Goal: Task Accomplishment & Management: Use online tool/utility

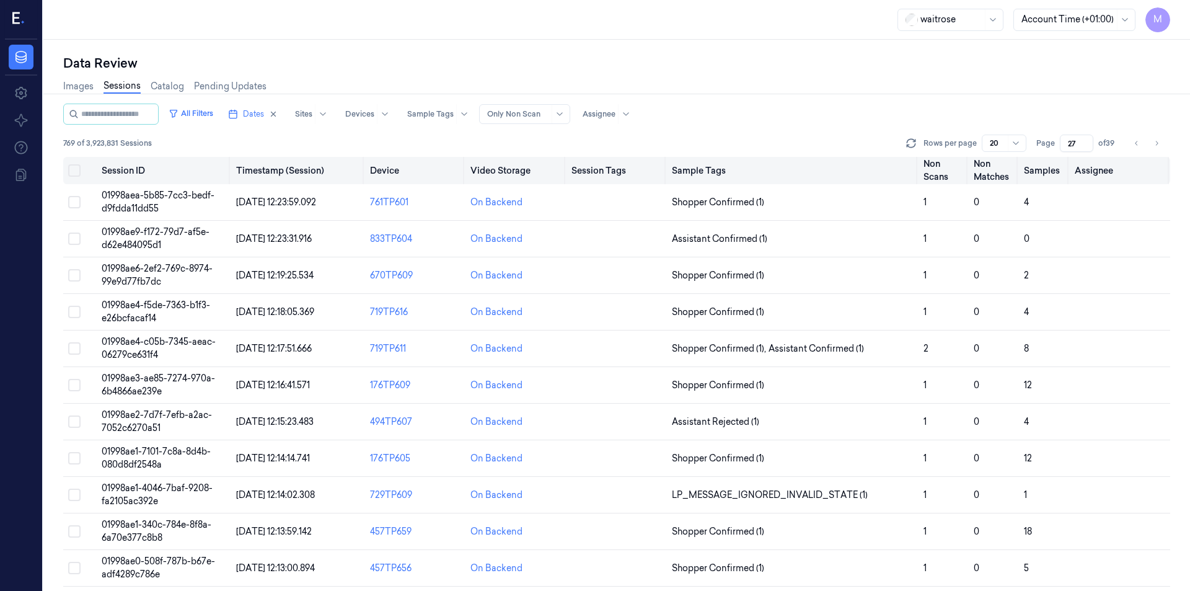
click at [76, 171] on button "Select all" at bounding box center [74, 170] width 12 height 12
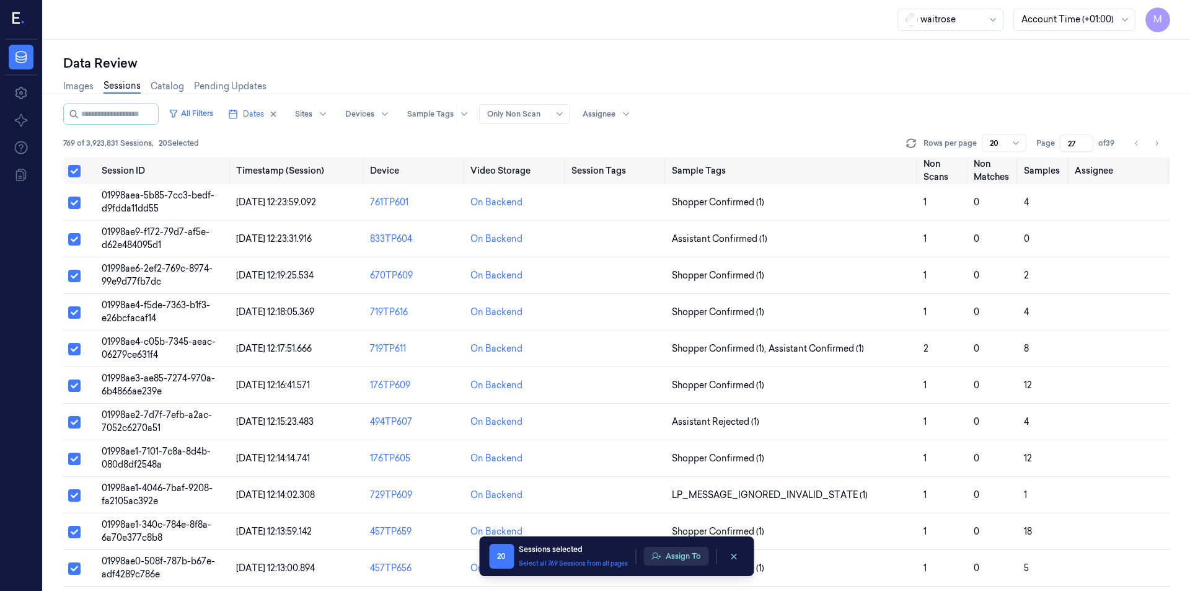
click at [680, 561] on button "Assign To" at bounding box center [675, 556] width 65 height 19
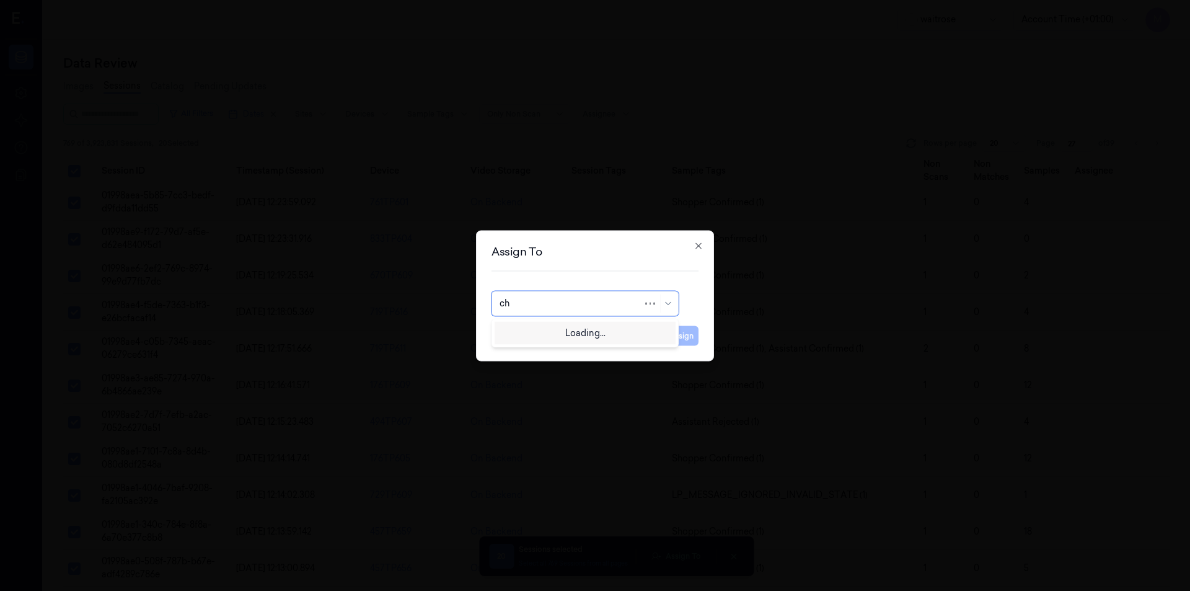
type input "cha"
click at [534, 346] on div "[PERSON_NAME] a" at bounding box center [539, 351] width 81 height 13
click at [672, 344] on button "Assign" at bounding box center [681, 335] width 34 height 20
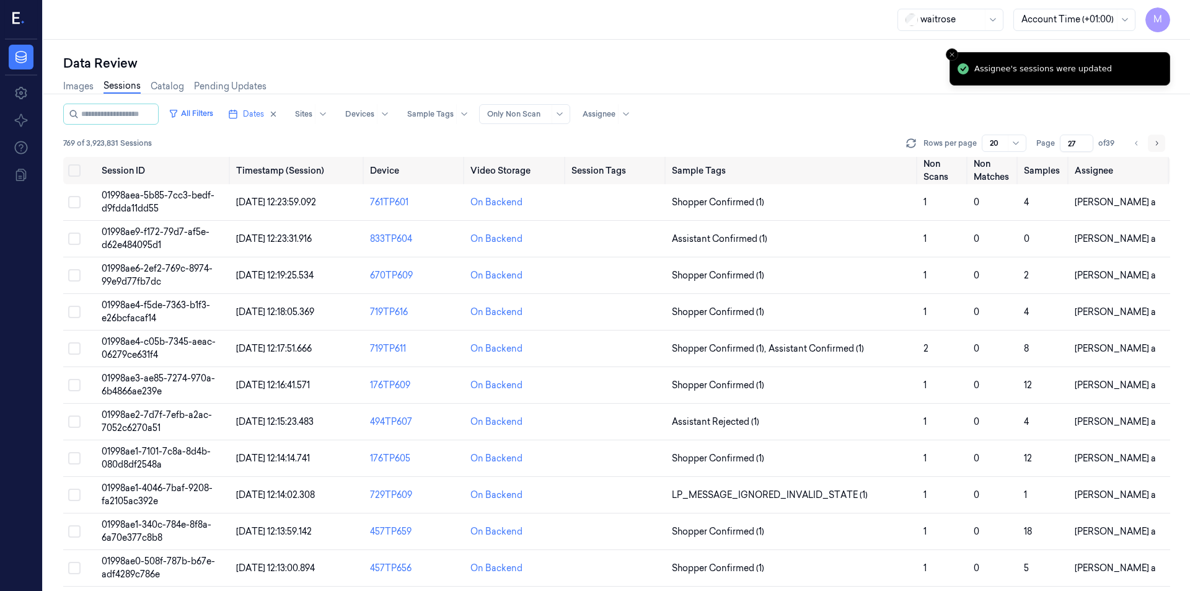
click at [1156, 147] on icon "Go to next page" at bounding box center [1156, 143] width 7 height 10
type input "28"
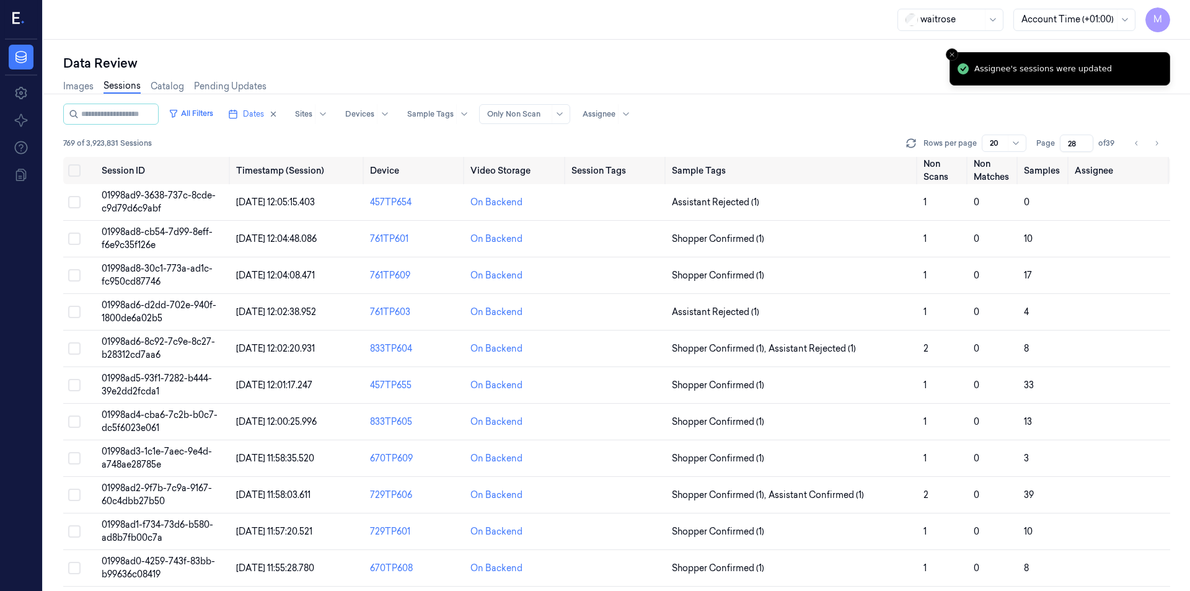
click at [703, 73] on div "Images Sessions Catalog Pending Updates" at bounding box center [616, 88] width 1107 height 32
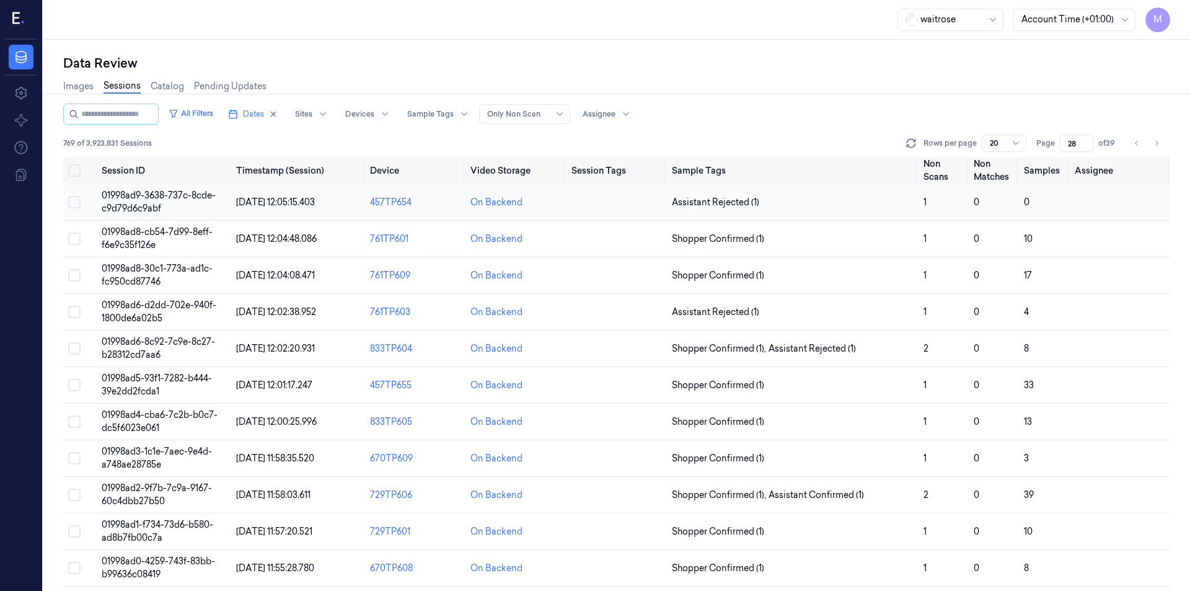
drag, startPoint x: 74, startPoint y: 168, endPoint x: 118, endPoint y: 198, distance: 53.6
click at [74, 168] on button "Select all" at bounding box center [74, 170] width 12 height 12
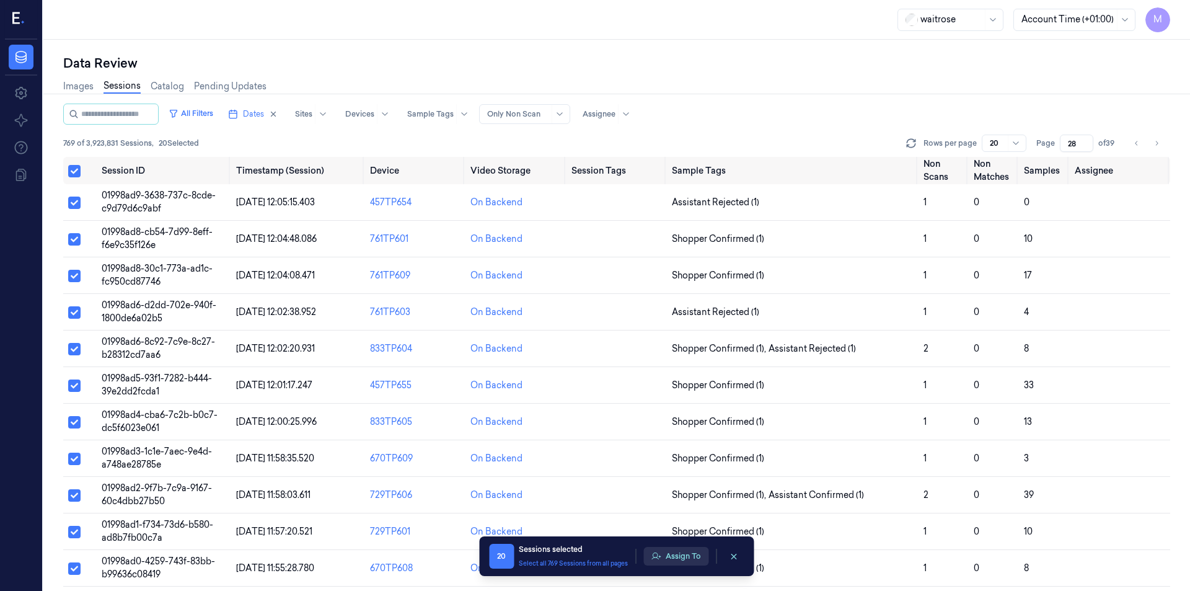
click at [695, 552] on button "Assign To" at bounding box center [675, 556] width 65 height 19
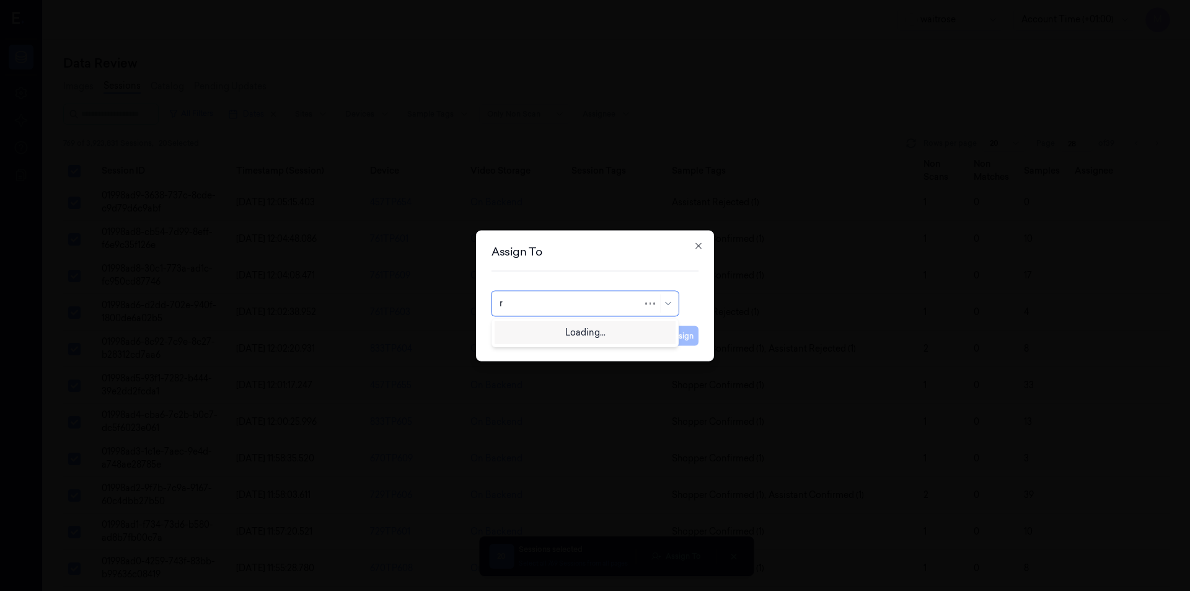
type input "ro"
click at [562, 339] on div "[PERSON_NAME]" at bounding box center [585, 331] width 181 height 20
drag, startPoint x: 675, startPoint y: 338, endPoint x: 686, endPoint y: 336, distance: 10.8
click at [675, 338] on button "Assign" at bounding box center [681, 335] width 34 height 20
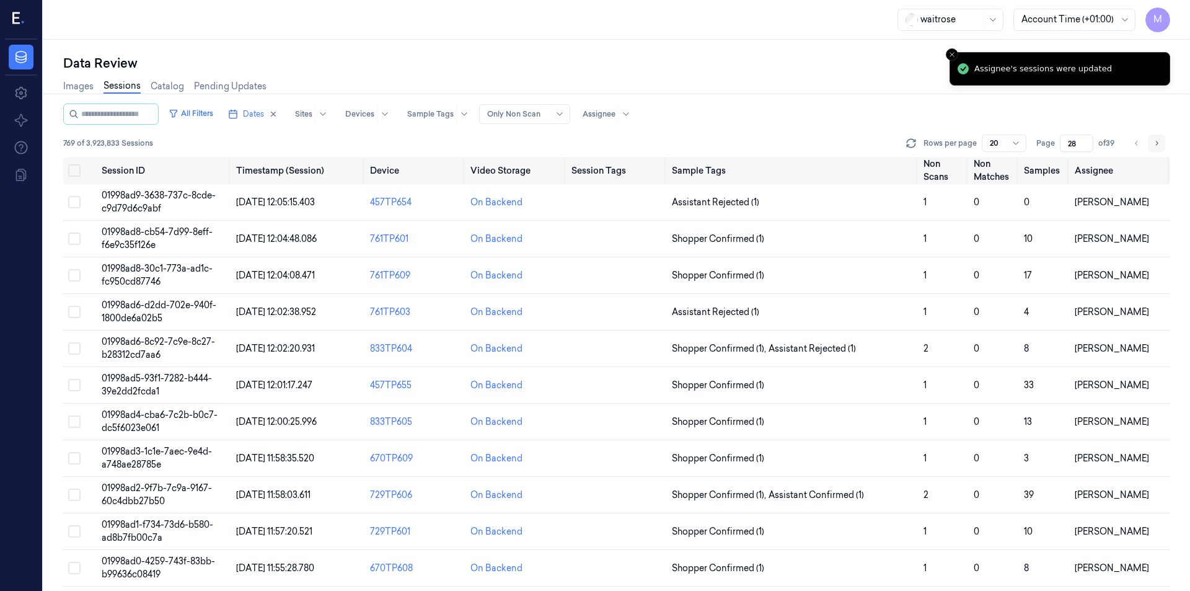
click at [1153, 143] on icon "Go to next page" at bounding box center [1156, 143] width 7 height 10
type input "29"
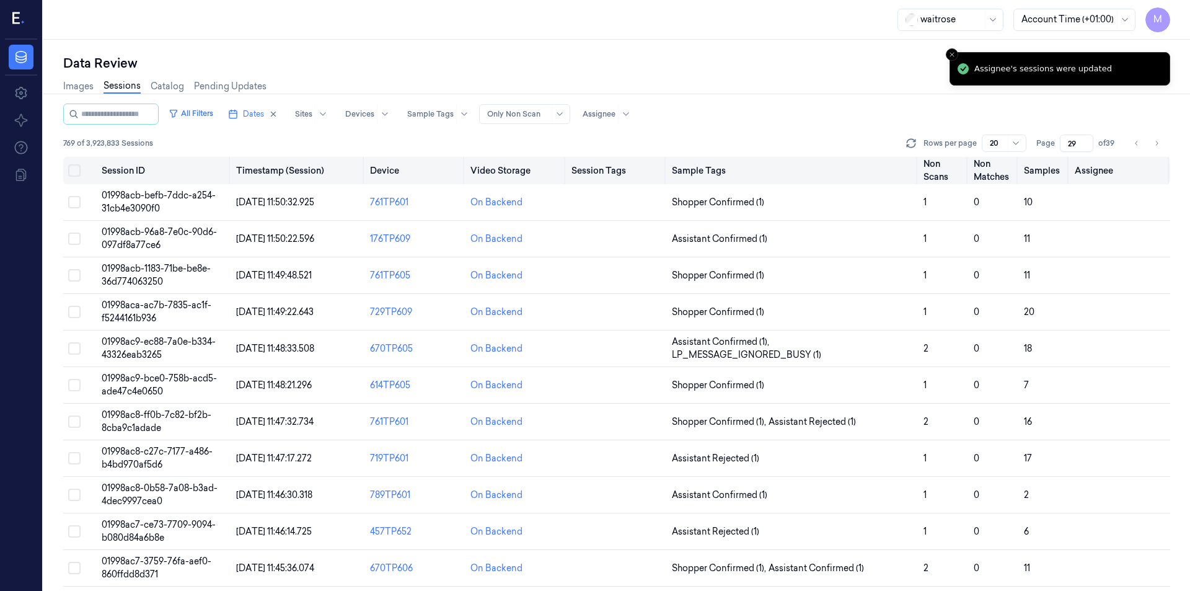
click at [69, 173] on button "Select all" at bounding box center [74, 170] width 12 height 12
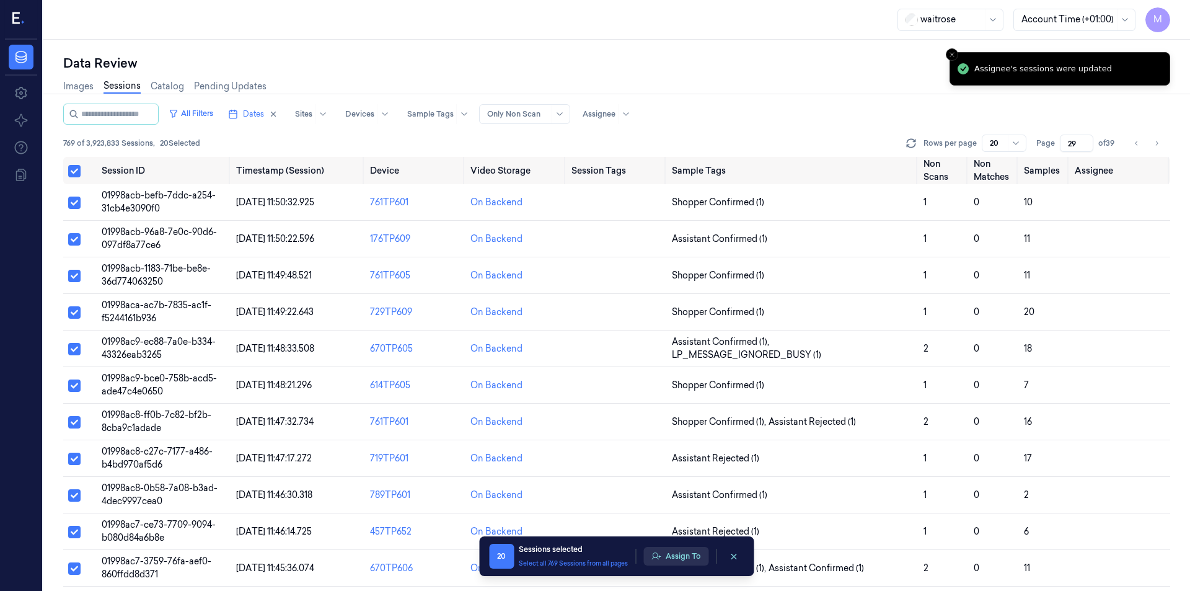
click at [667, 555] on button "Assign To" at bounding box center [675, 556] width 65 height 19
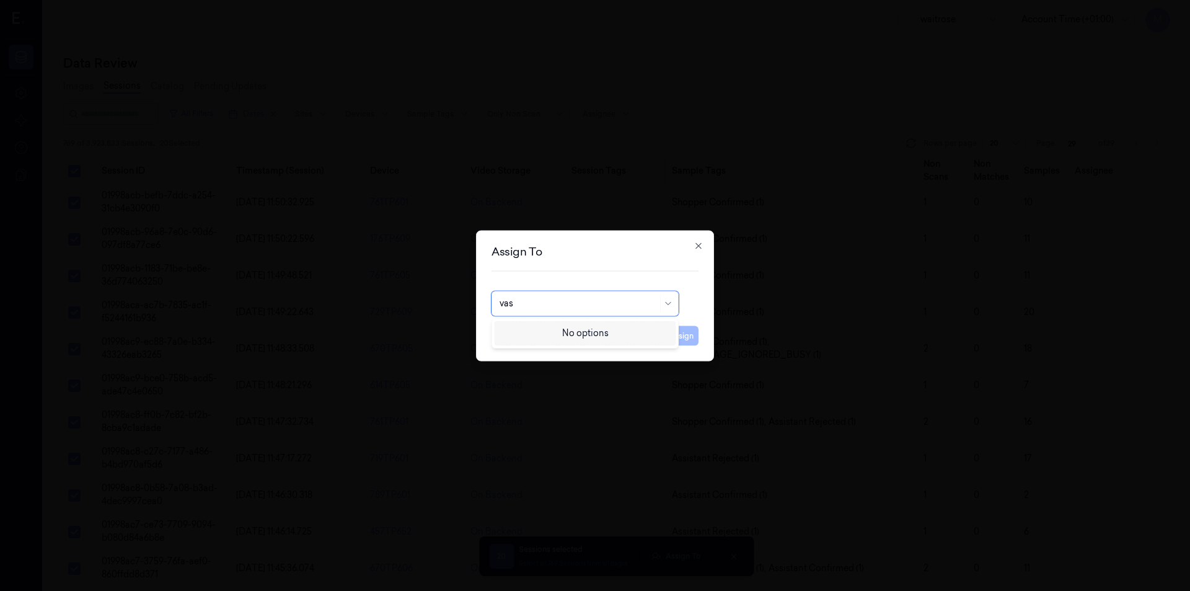
type input "va"
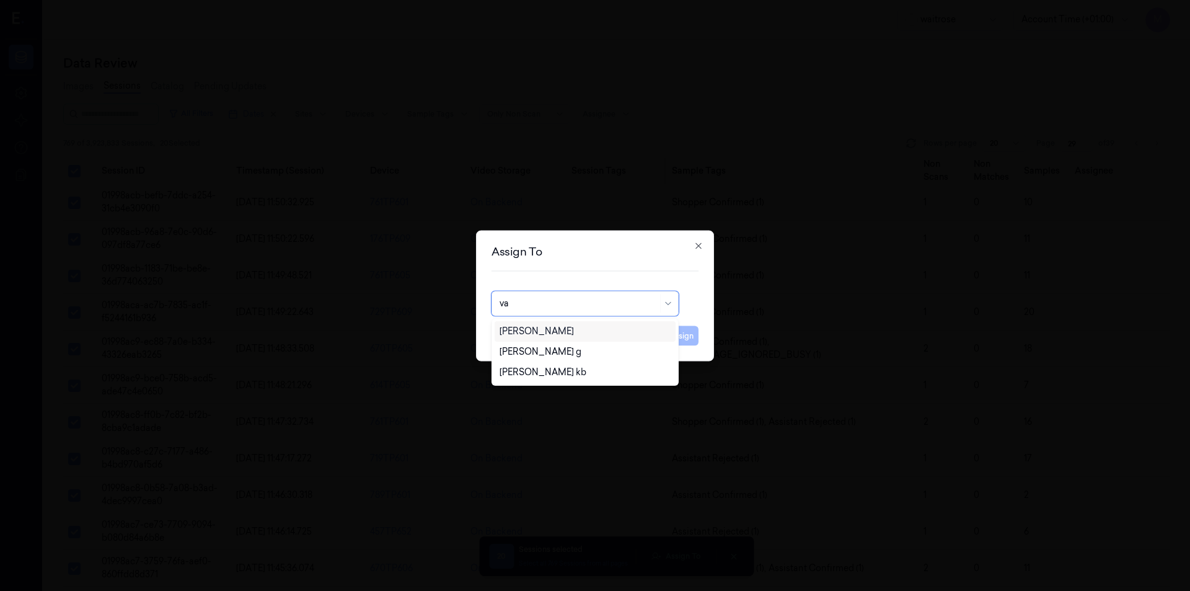
click at [565, 332] on div "[PERSON_NAME]" at bounding box center [584, 331] width 171 height 13
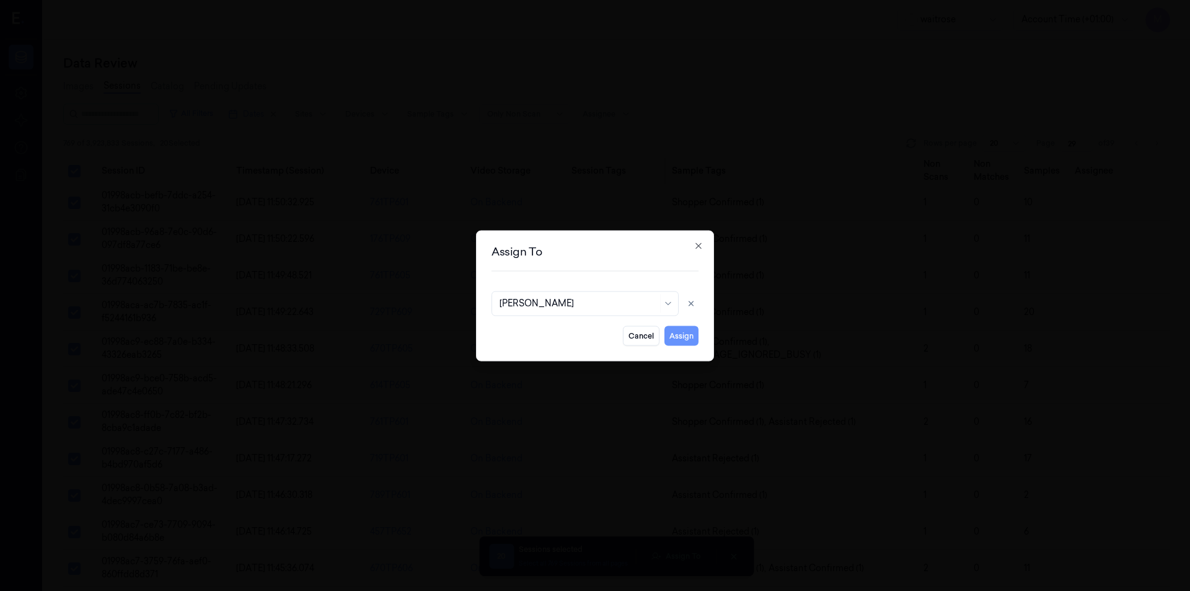
click at [681, 332] on button "Assign" at bounding box center [681, 335] width 34 height 20
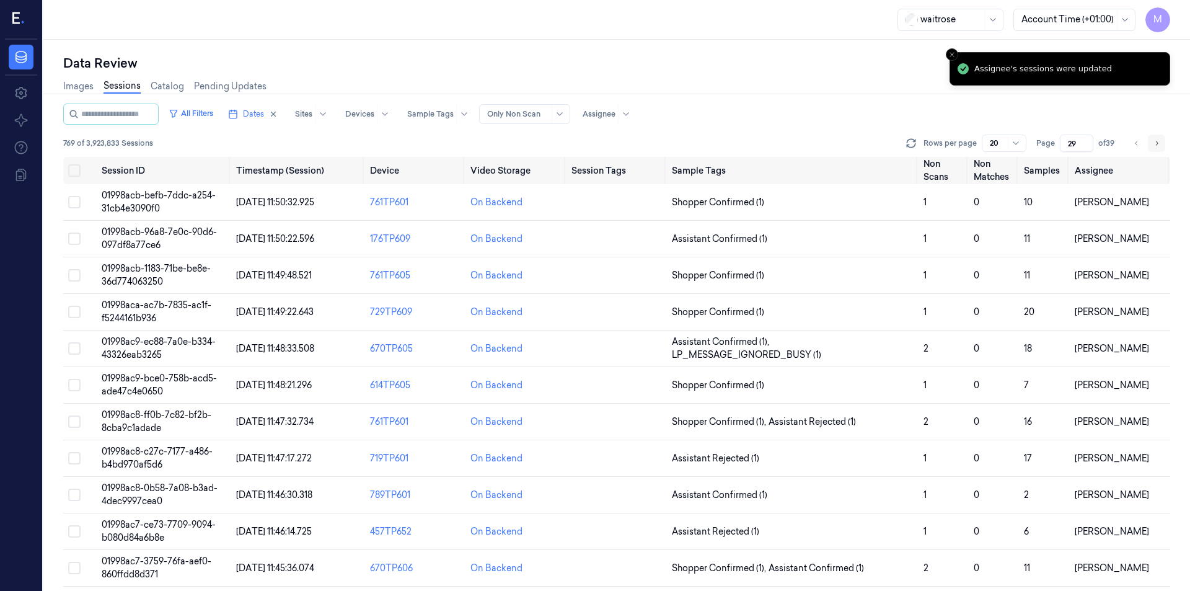
click at [1161, 142] on button "Go to next page" at bounding box center [1156, 142] width 17 height 17
type input "30"
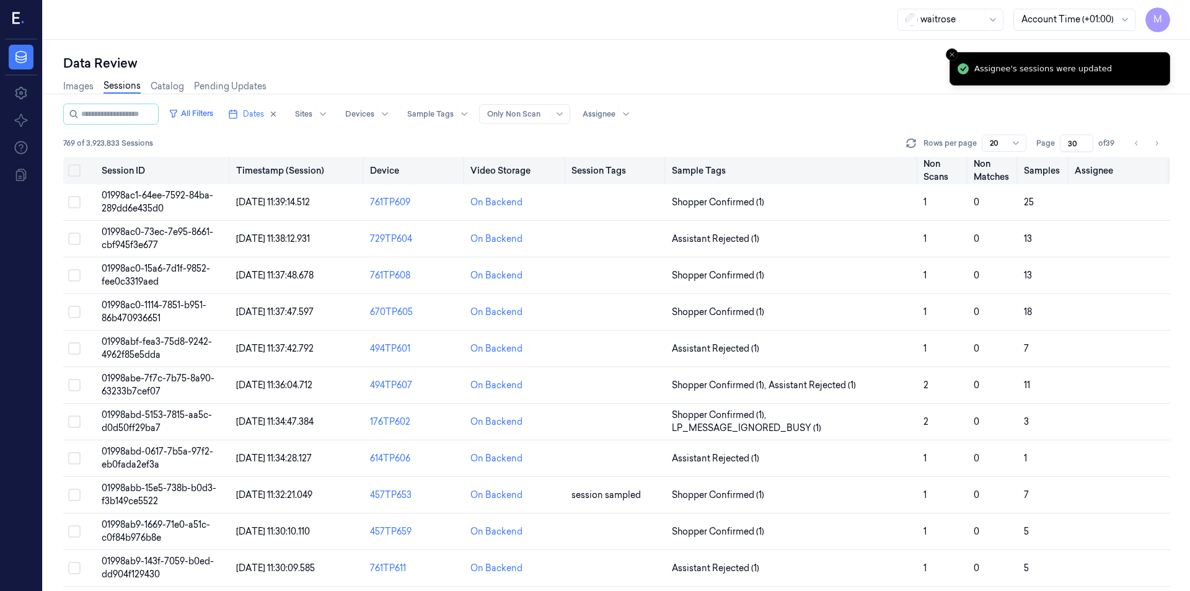
click at [79, 170] on button "Select all" at bounding box center [74, 170] width 12 height 12
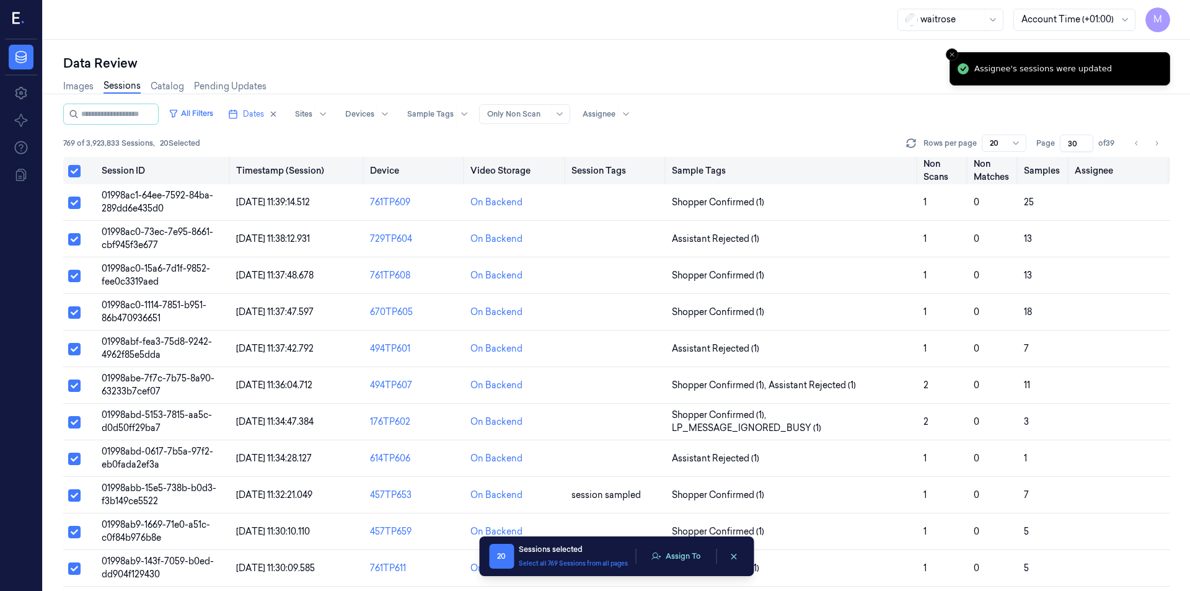
click at [73, 173] on button "Select all" at bounding box center [74, 171] width 12 height 12
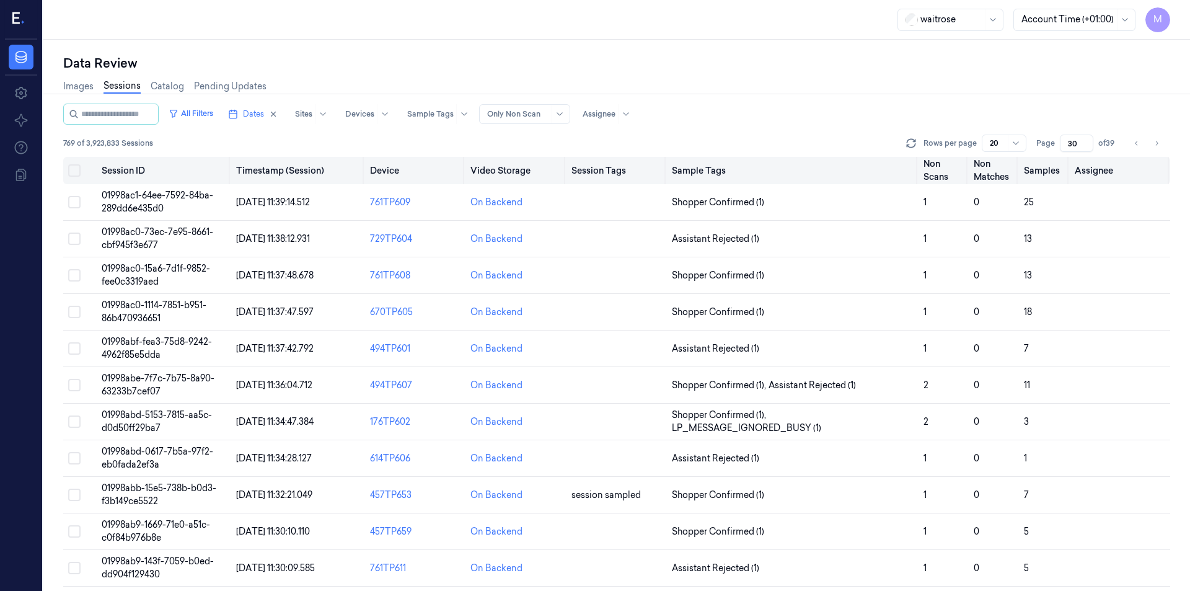
click at [72, 171] on button "Select all" at bounding box center [74, 170] width 12 height 12
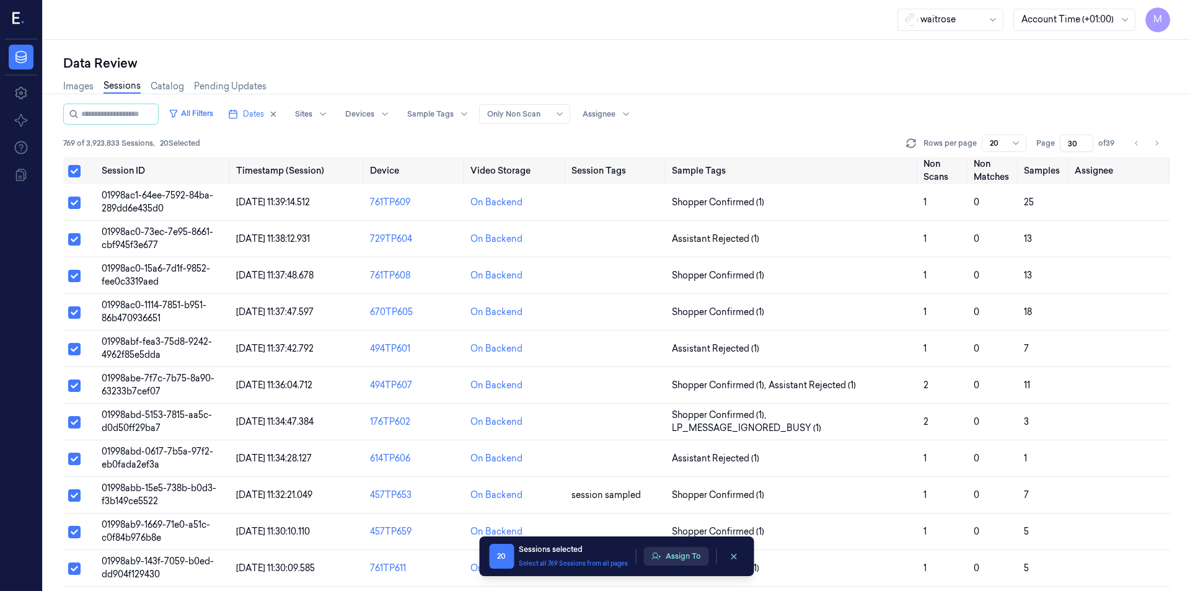
click at [682, 561] on button "Assign To" at bounding box center [675, 556] width 65 height 19
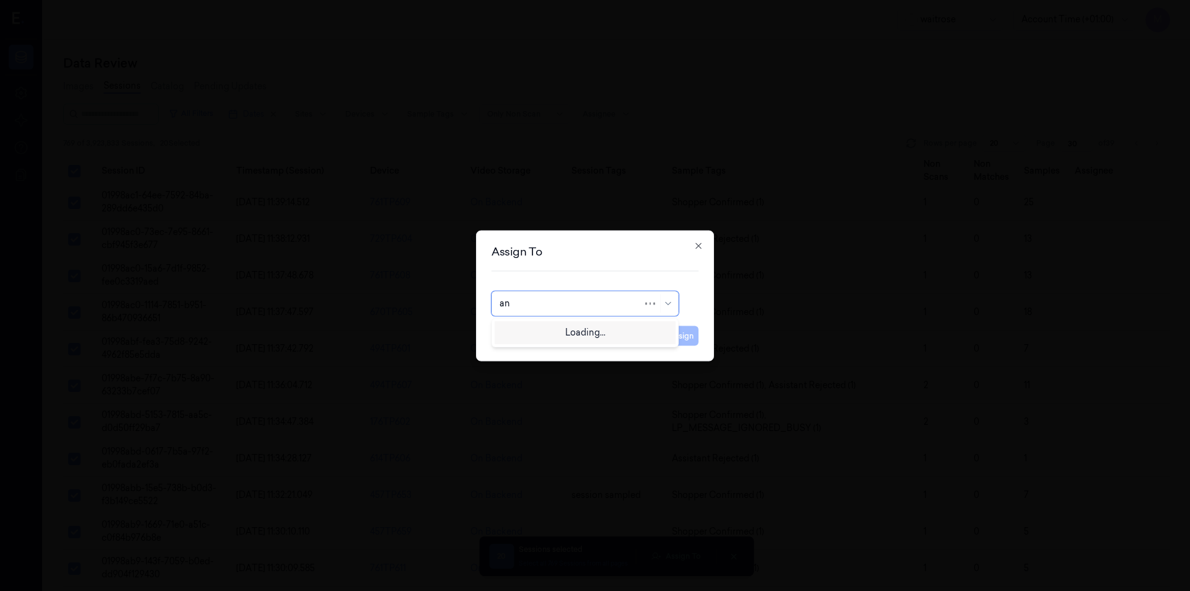
type input "ank"
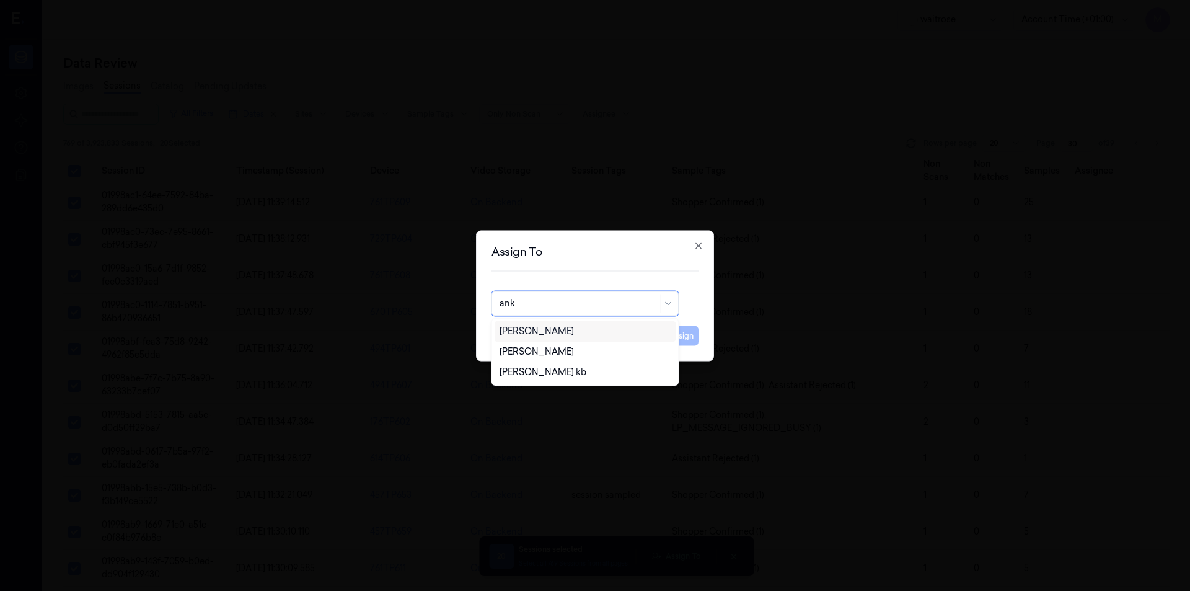
click at [547, 333] on div "[PERSON_NAME]" at bounding box center [536, 331] width 74 height 13
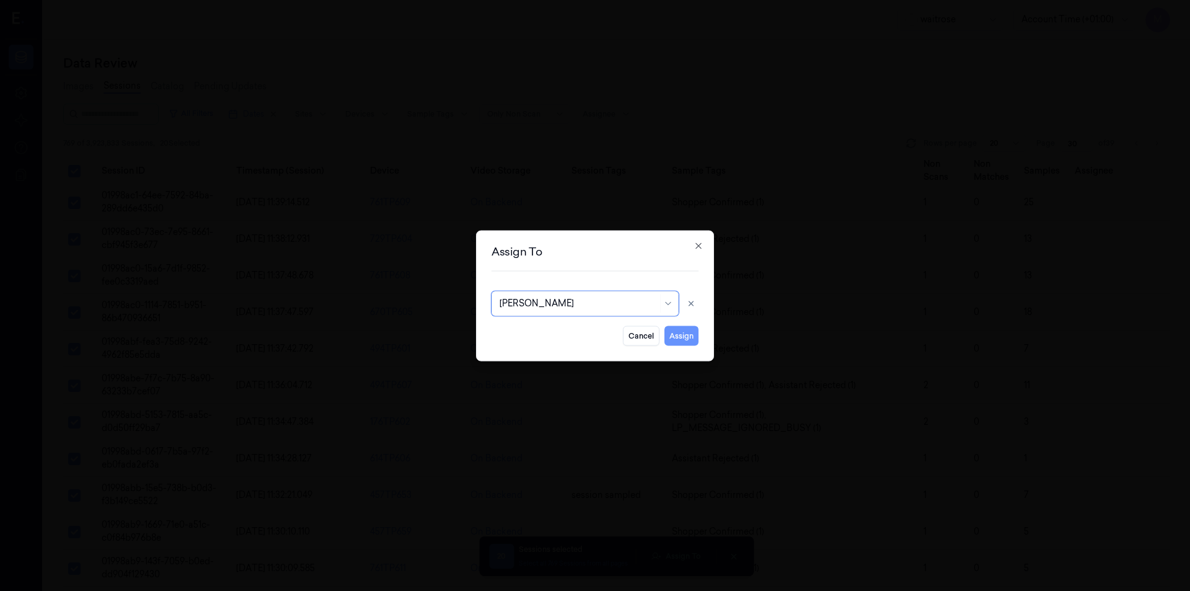
click at [676, 335] on button "Assign" at bounding box center [681, 335] width 34 height 20
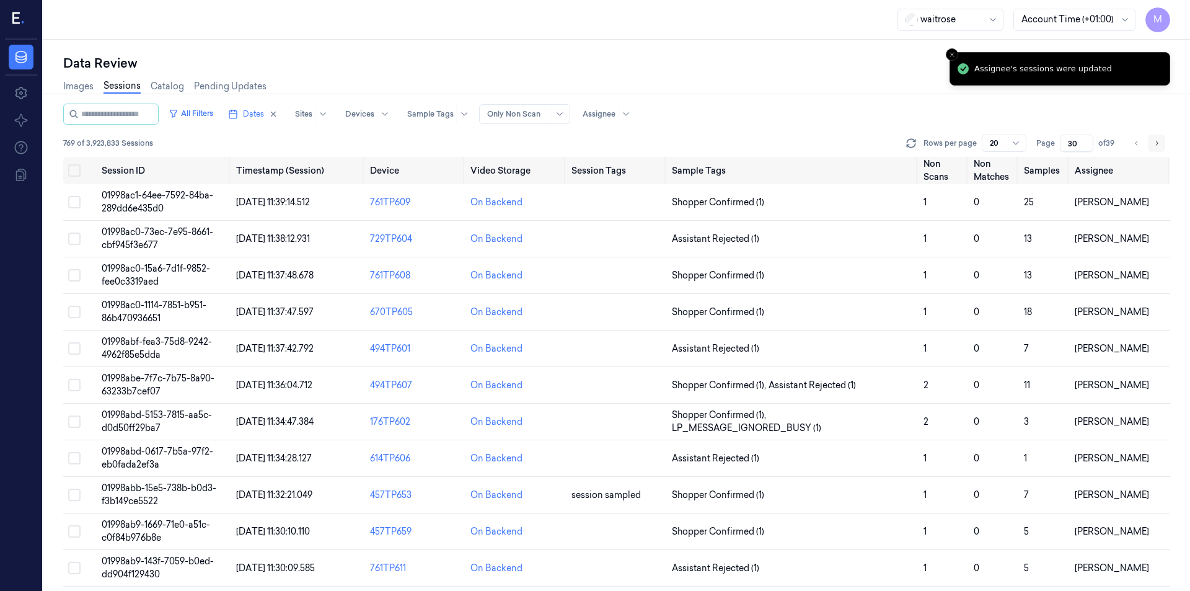
click at [1154, 139] on icon "Go to next page" at bounding box center [1156, 143] width 7 height 10
type input "31"
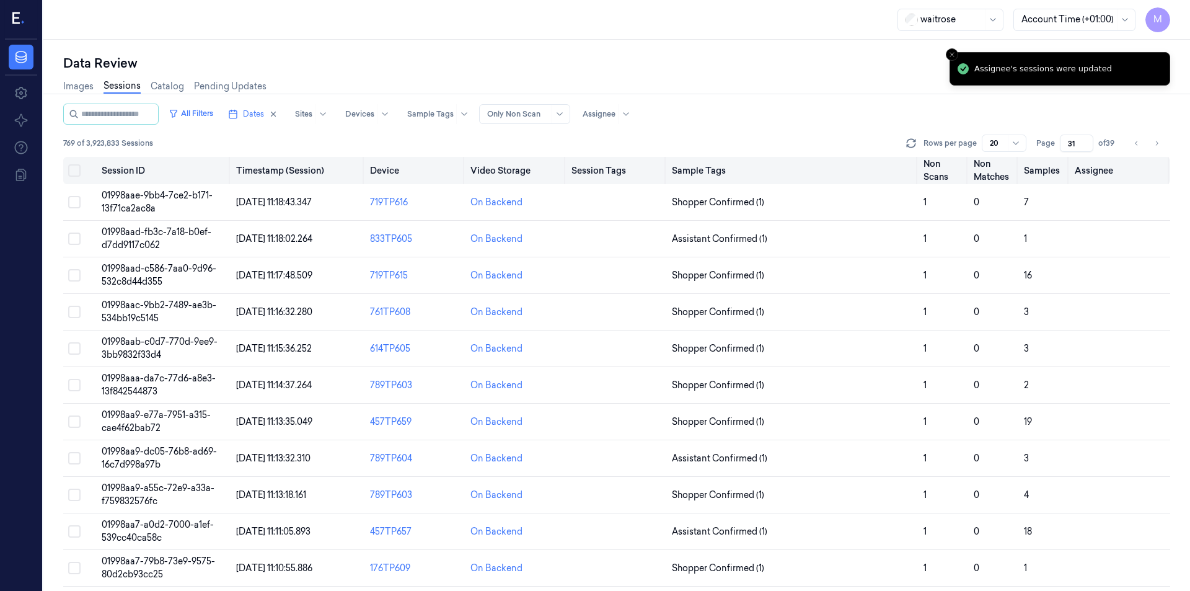
click at [77, 169] on button "Select all" at bounding box center [74, 170] width 12 height 12
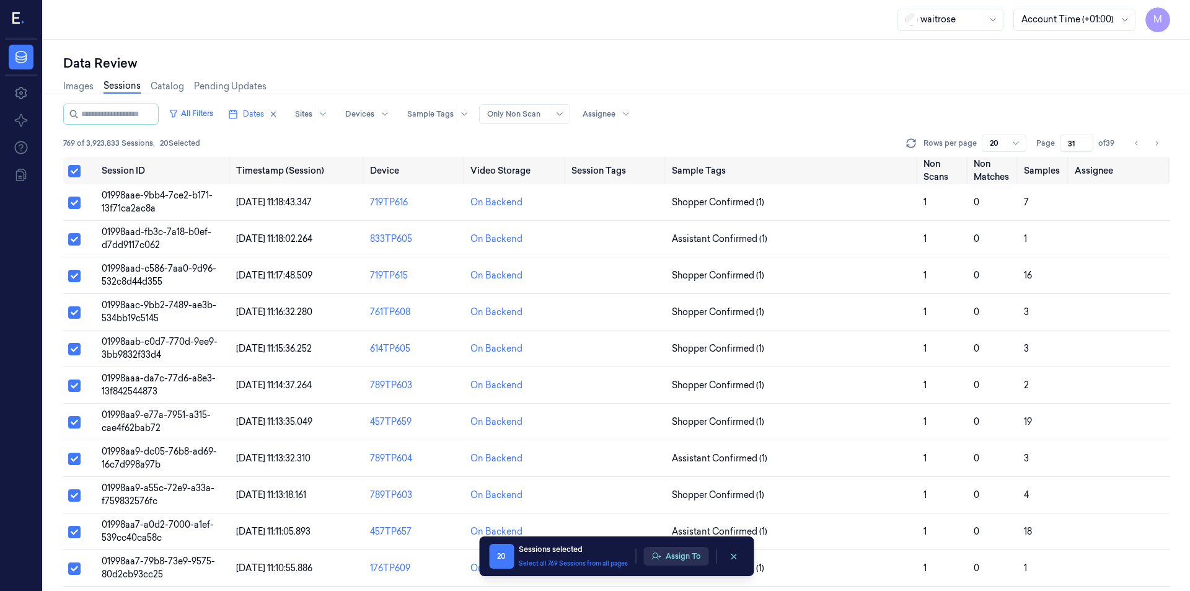
click at [696, 561] on button "Assign To" at bounding box center [675, 556] width 65 height 19
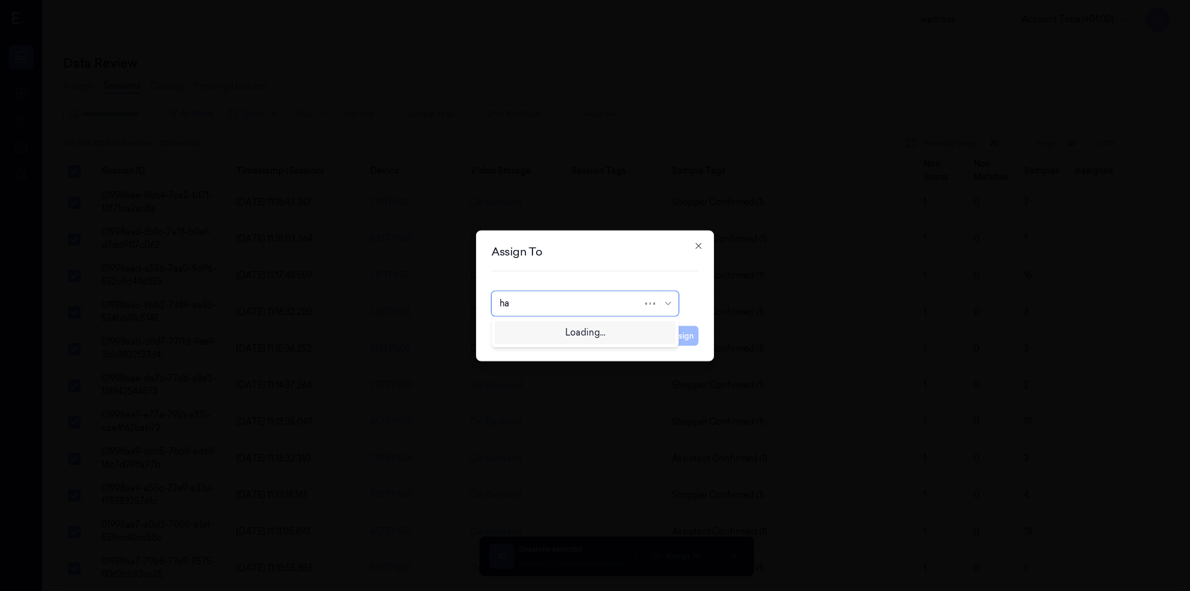
type input "h"
type input "ven"
click at [534, 335] on div "ven kataiah" at bounding box center [522, 331] width 47 height 13
click at [673, 341] on button "Assign" at bounding box center [681, 335] width 34 height 20
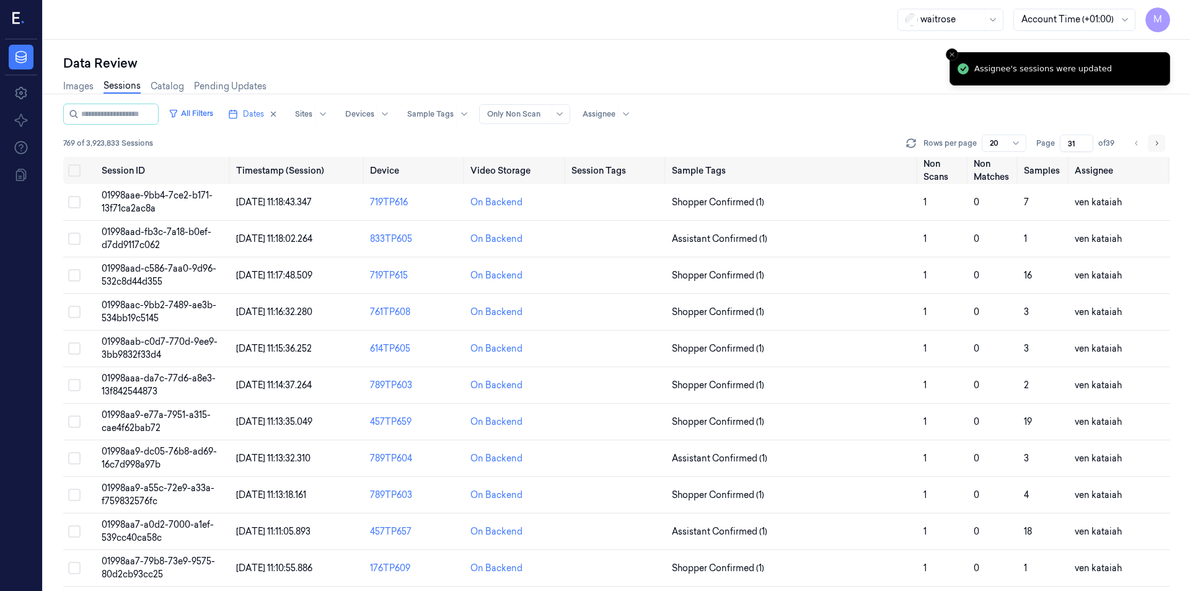
click at [1160, 150] on button "Go to next page" at bounding box center [1156, 142] width 17 height 17
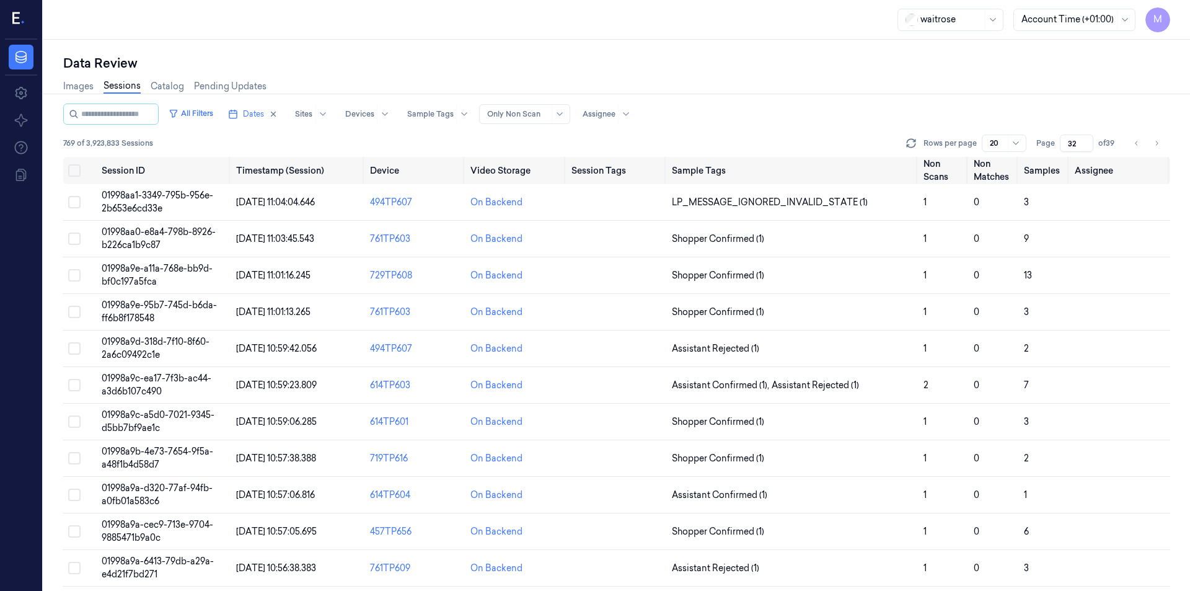
click at [799, 90] on div "Images Sessions Catalog Pending Updates" at bounding box center [616, 88] width 1107 height 32
click at [1135, 143] on icon "Go to previous page" at bounding box center [1136, 143] width 2 height 4
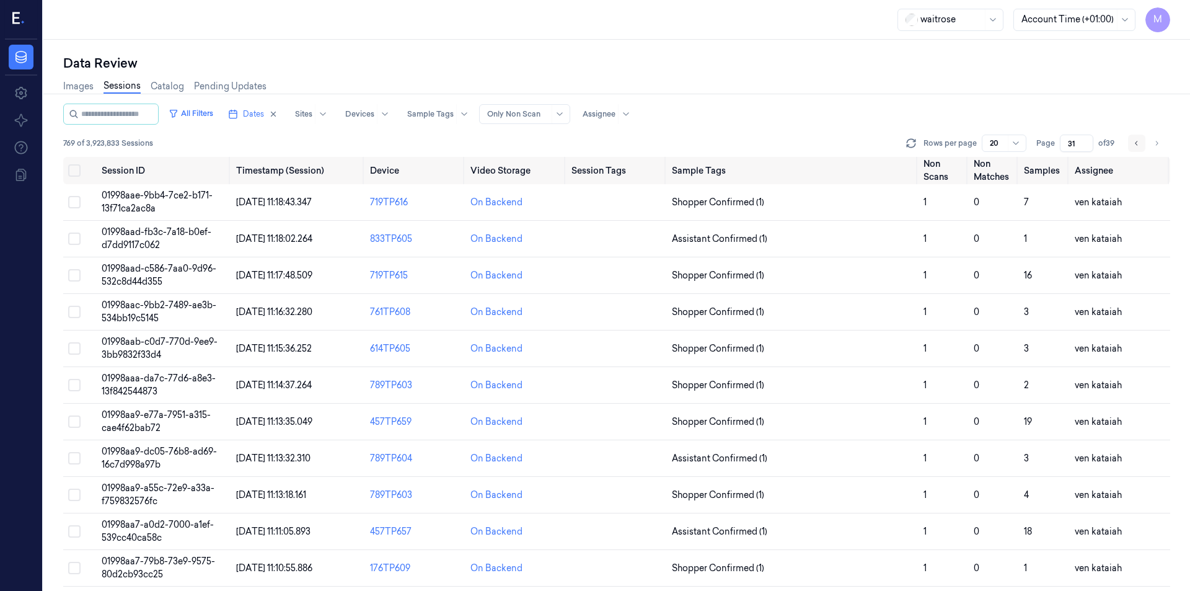
click at [1135, 143] on icon "Go to previous page" at bounding box center [1136, 143] width 2 height 4
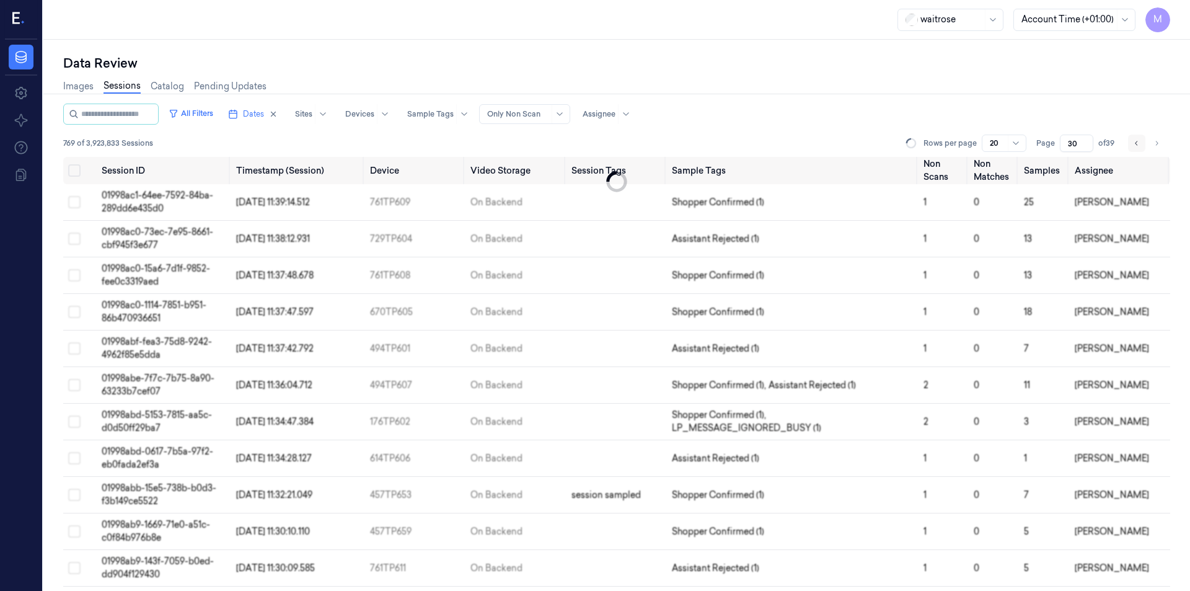
click at [1135, 143] on icon "Go to previous page" at bounding box center [1136, 143] width 2 height 4
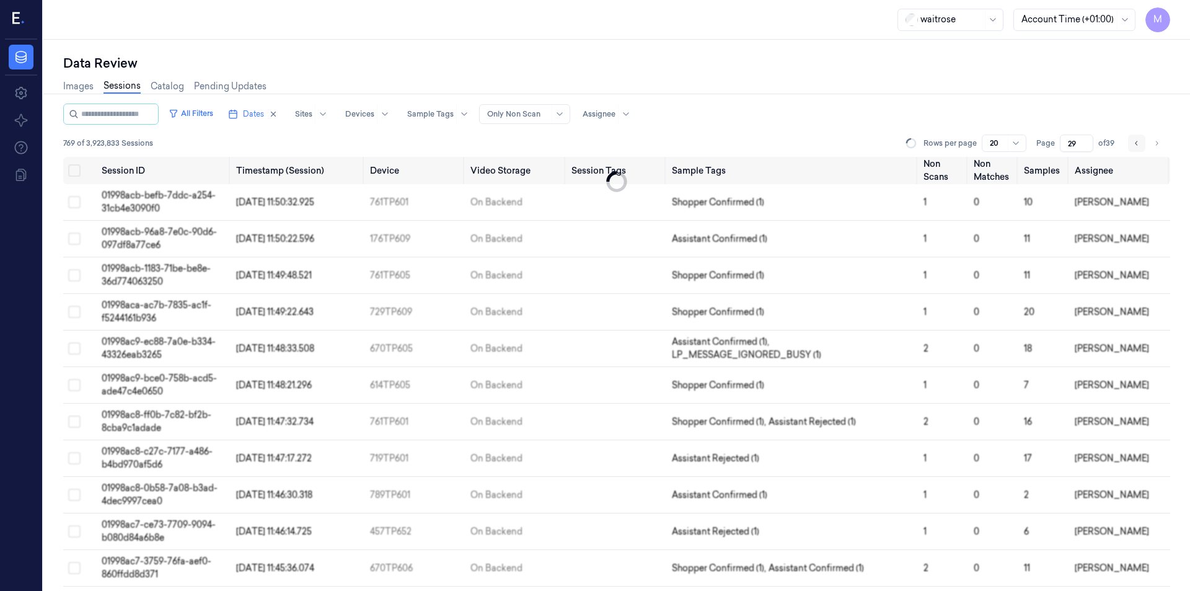
click at [1136, 143] on icon "Go to previous page" at bounding box center [1136, 143] width 2 height 4
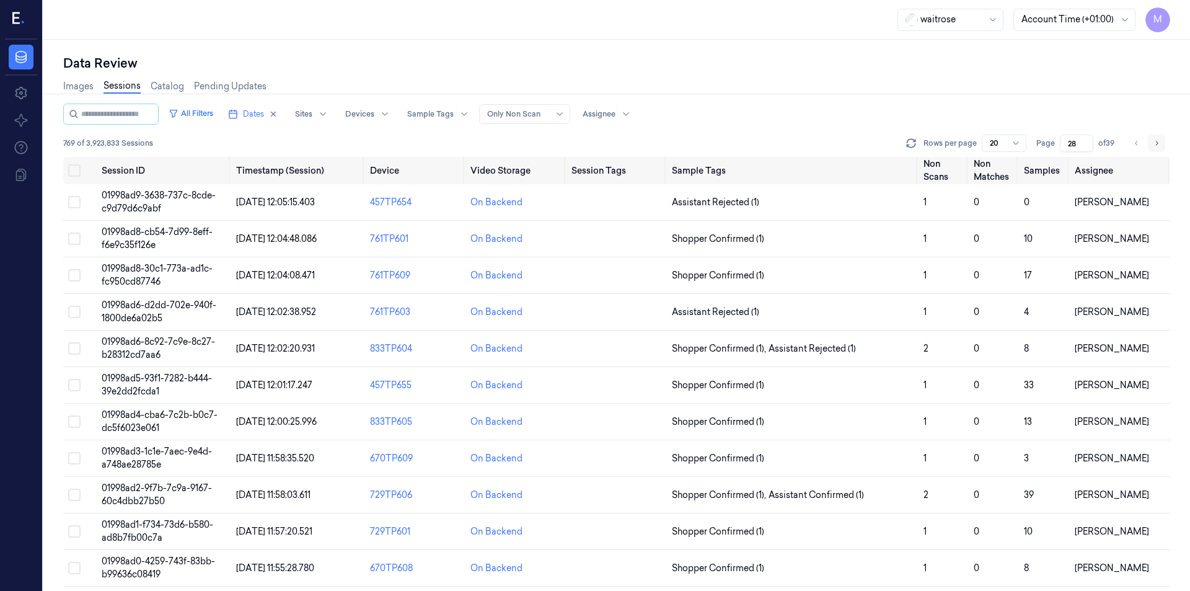
click at [1153, 146] on icon "Go to next page" at bounding box center [1156, 143] width 7 height 10
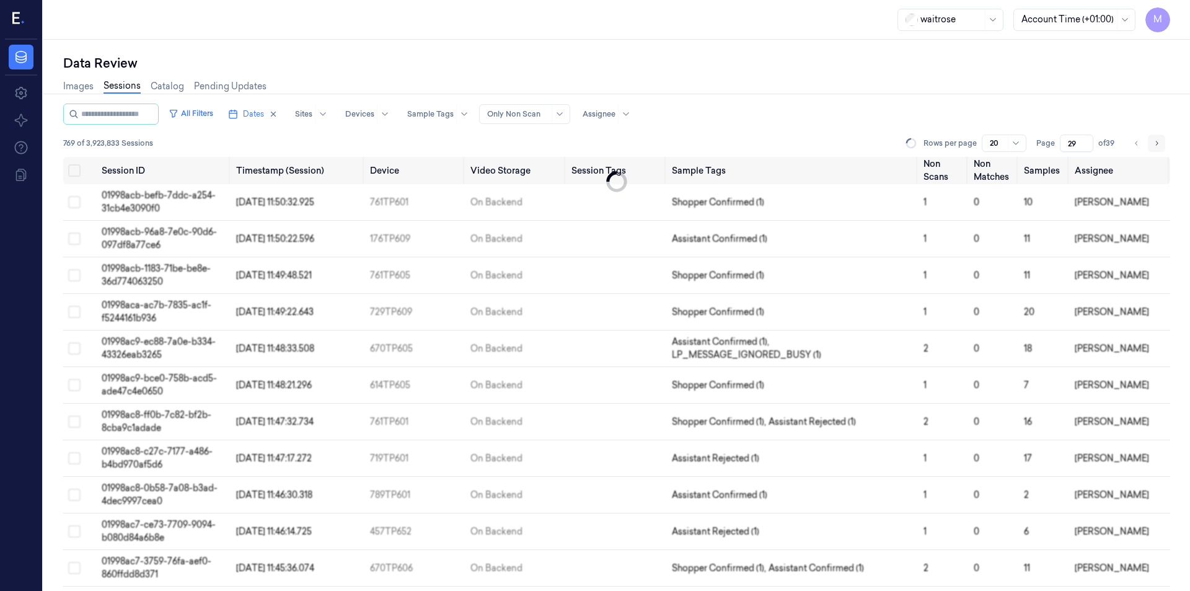
click at [1154, 146] on icon "Go to next page" at bounding box center [1156, 143] width 7 height 10
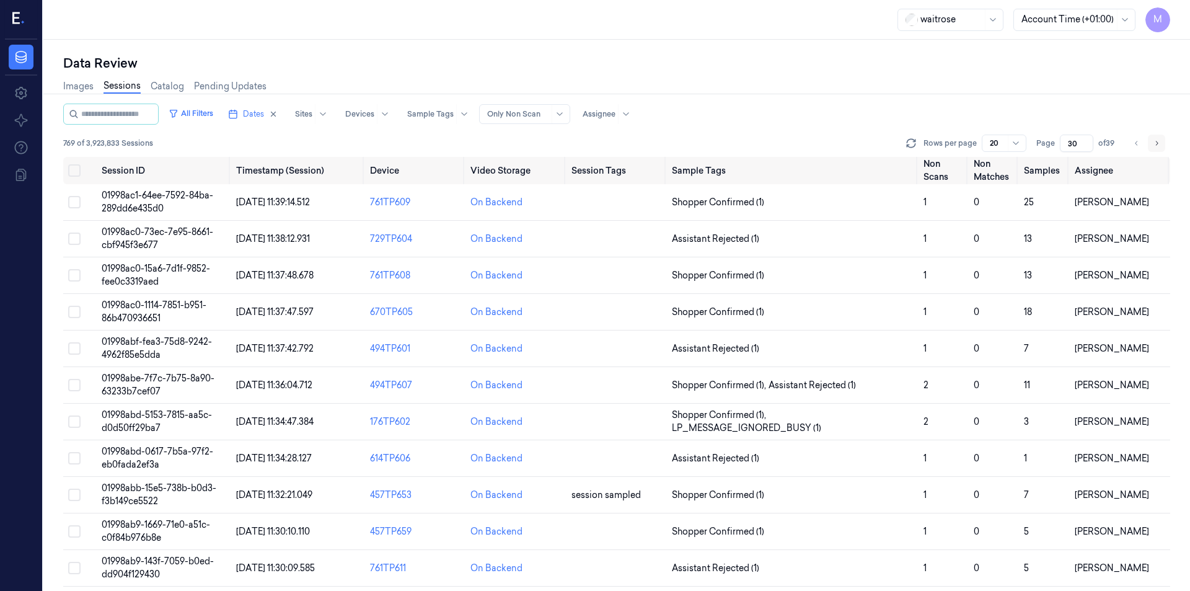
click at [1154, 146] on icon "Go to next page" at bounding box center [1156, 143] width 7 height 10
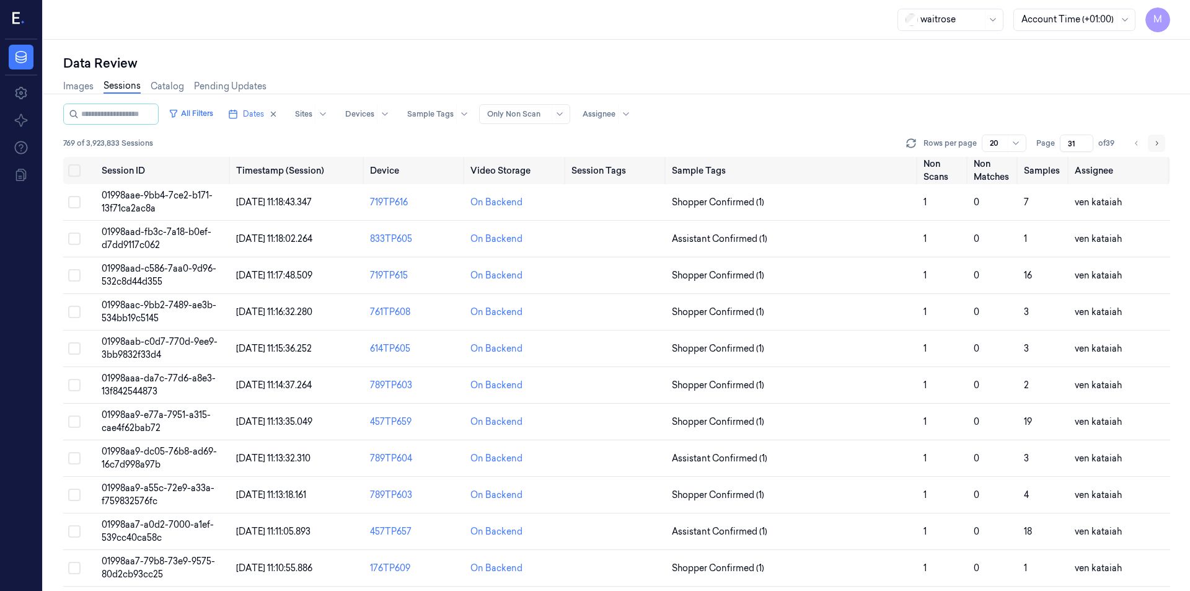
click at [1154, 146] on icon "Go to next page" at bounding box center [1156, 143] width 7 height 10
type input "32"
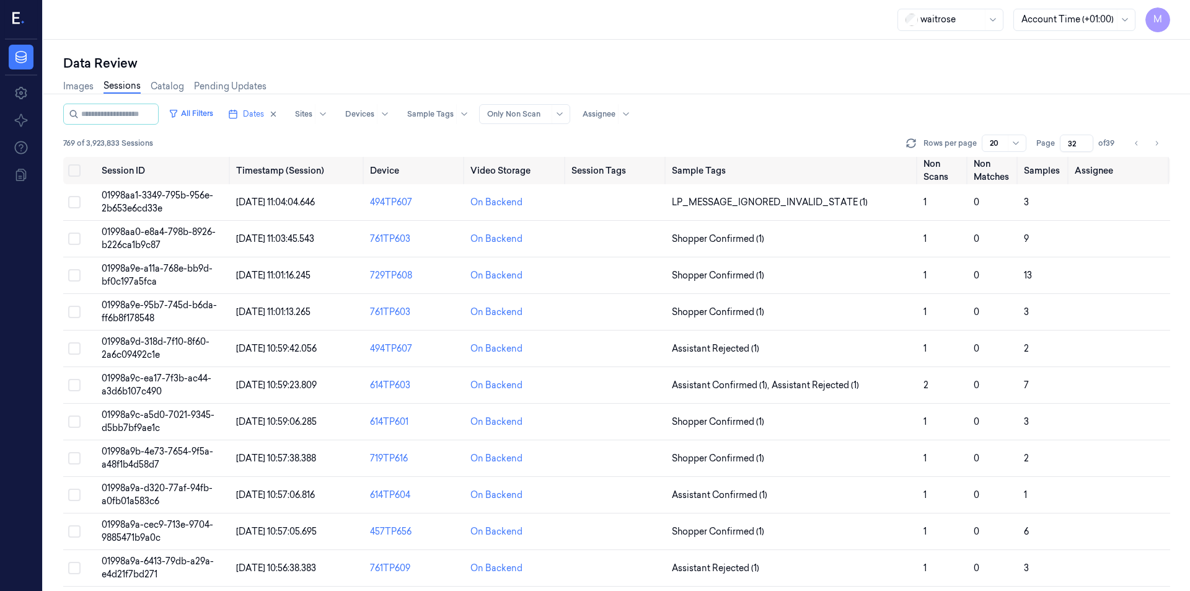
click at [1017, 100] on div "Images Sessions Catalog Pending Updates" at bounding box center [616, 88] width 1107 height 32
click at [77, 171] on button "Select all" at bounding box center [74, 170] width 12 height 12
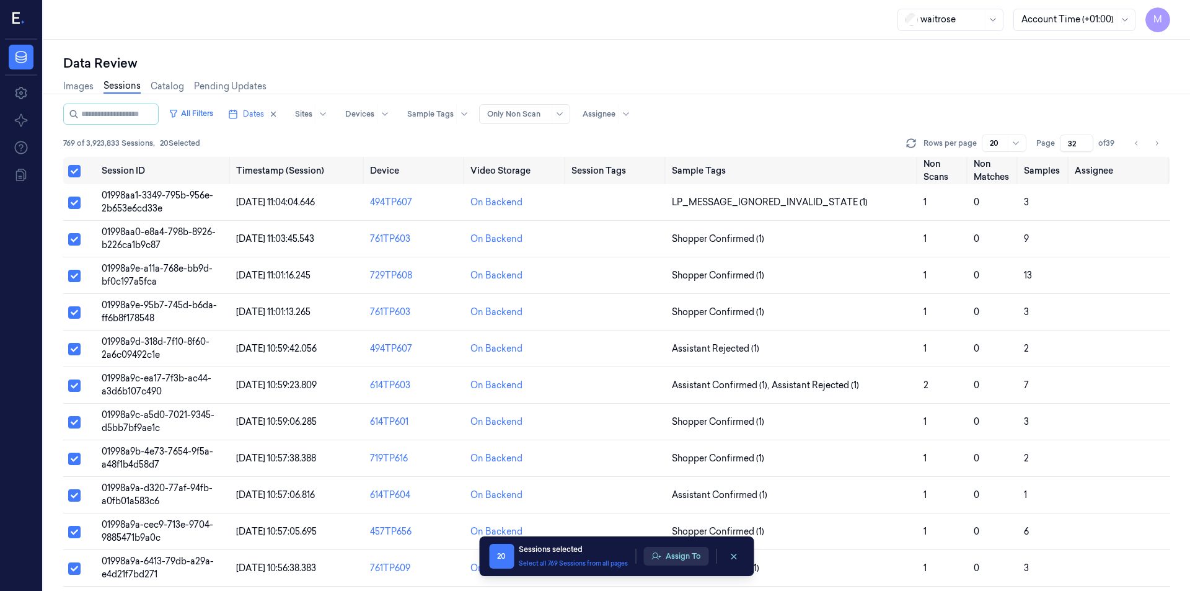
click at [670, 555] on button "Assign To" at bounding box center [675, 556] width 65 height 19
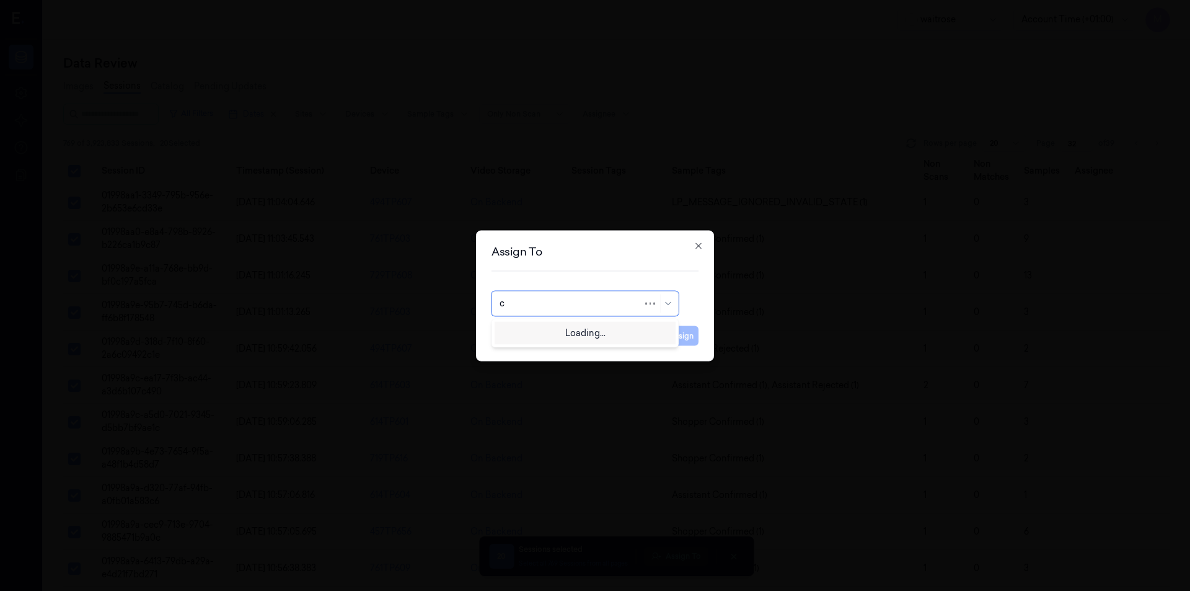
type input "ch"
click at [538, 354] on div "[PERSON_NAME] a" at bounding box center [539, 351] width 81 height 13
click at [677, 335] on button "Assign" at bounding box center [681, 335] width 34 height 20
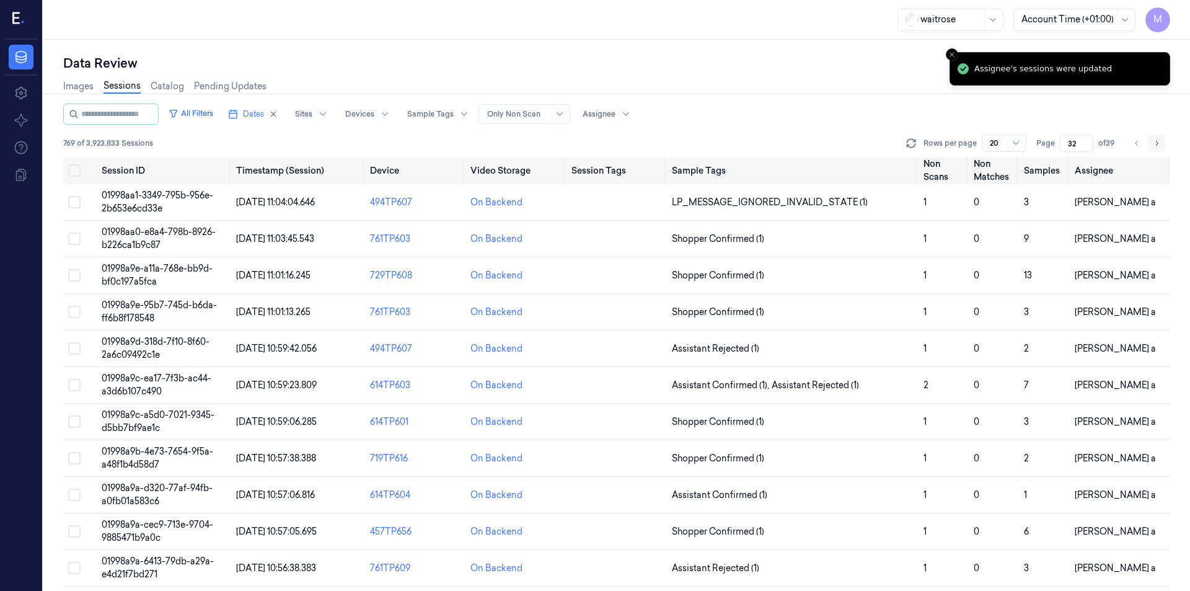
click at [1151, 148] on button "Go to next page" at bounding box center [1156, 142] width 17 height 17
type input "33"
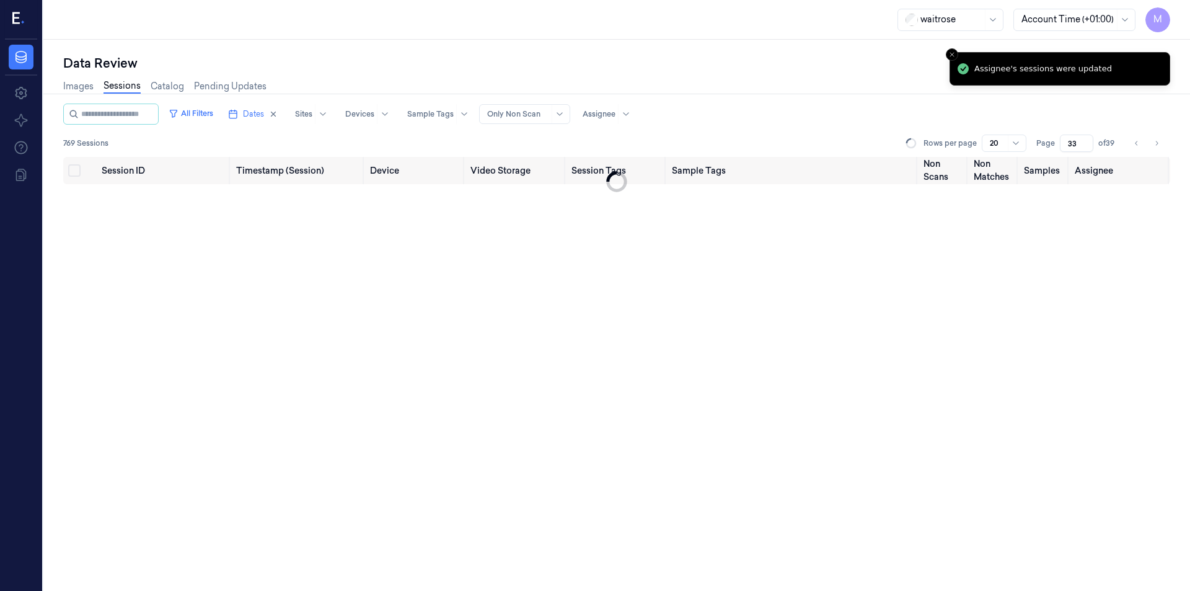
click at [754, 82] on div "Images Sessions Catalog Pending Updates" at bounding box center [616, 88] width 1107 height 32
